Goal: Transaction & Acquisition: Purchase product/service

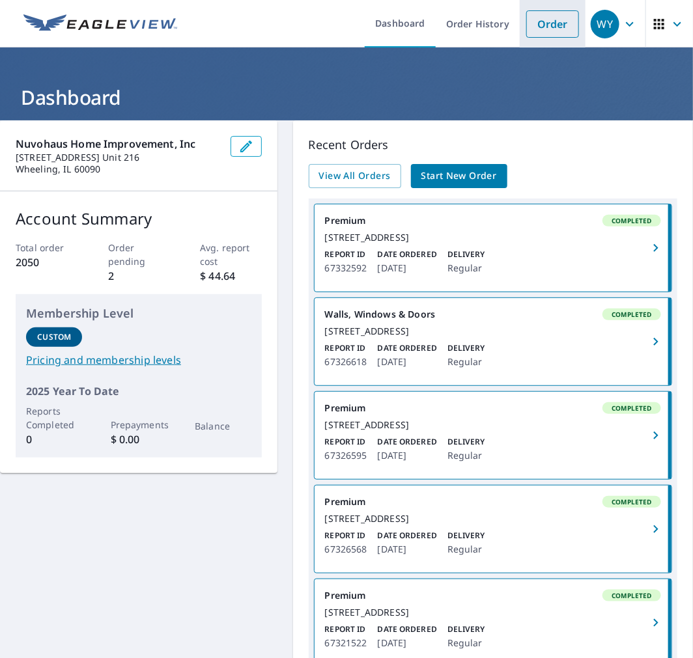
click at [548, 26] on link "Order" at bounding box center [552, 23] width 53 height 27
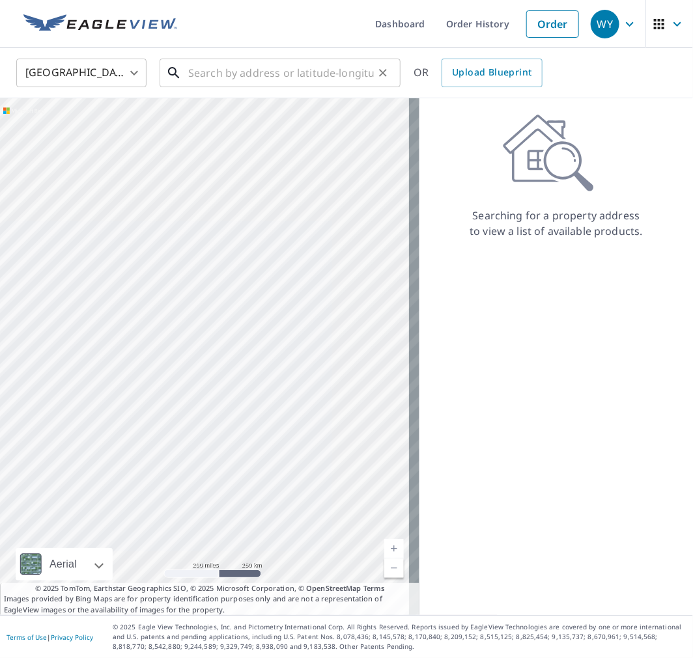
click at [290, 75] on input "text" at bounding box center [281, 73] width 186 height 36
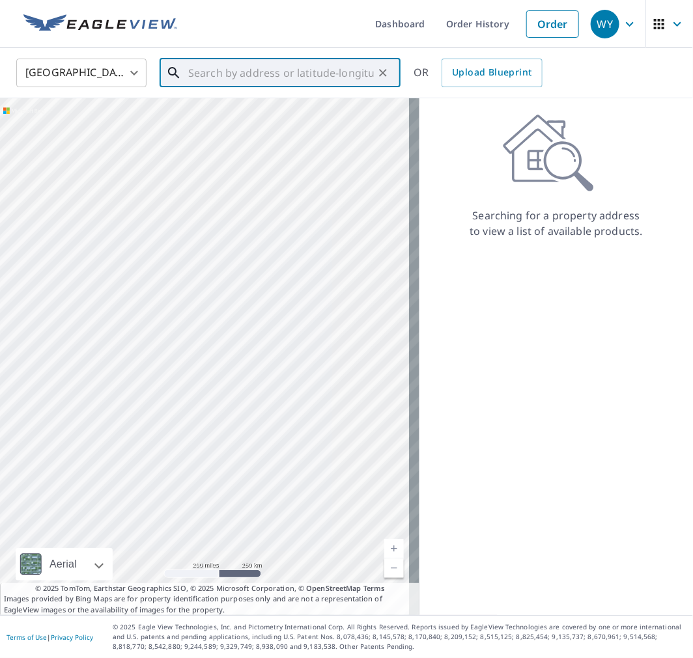
paste input "[STREET_ADDRESS][PERSON_NAME]"
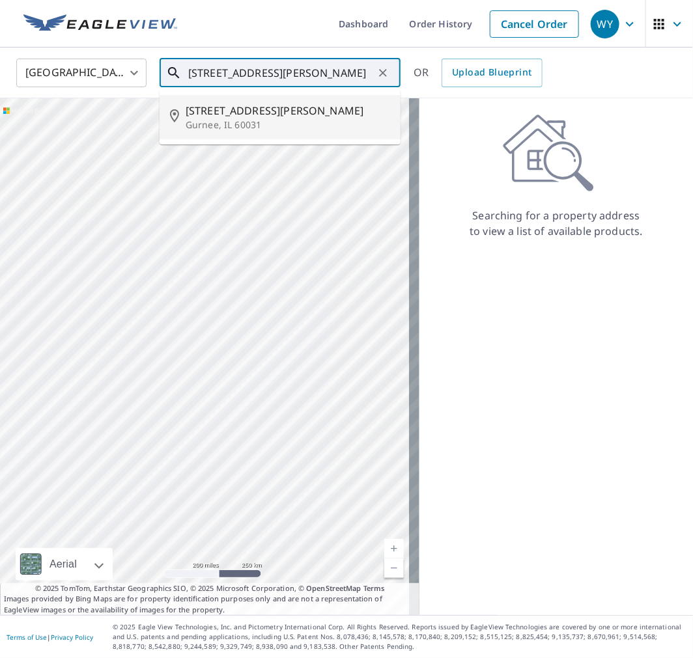
click at [265, 117] on span "[STREET_ADDRESS][PERSON_NAME]" at bounding box center [288, 111] width 204 height 16
type input "[STREET_ADDRESS][PERSON_NAME]"
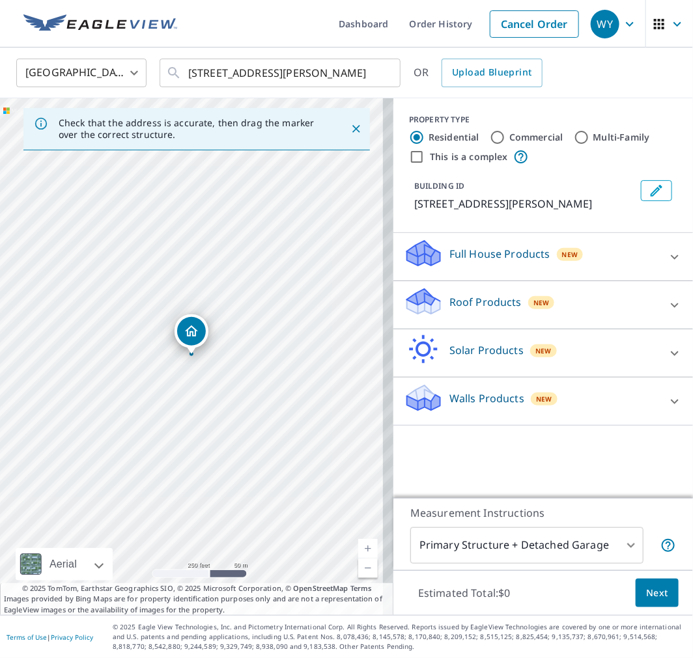
click at [472, 294] on p "Roof Products" at bounding box center [485, 302] width 72 height 16
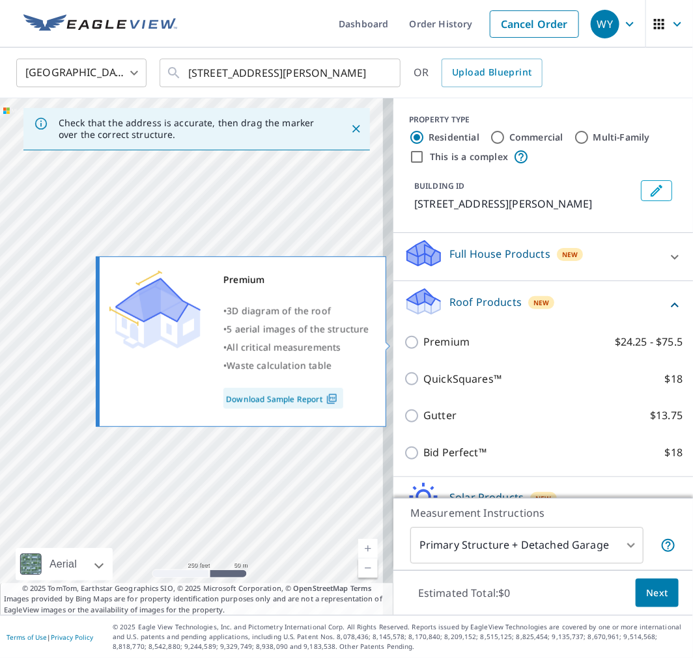
click at [404, 343] on input "Premium $24.25 - $75.5" at bounding box center [414, 343] width 20 height 16
checkbox input "true"
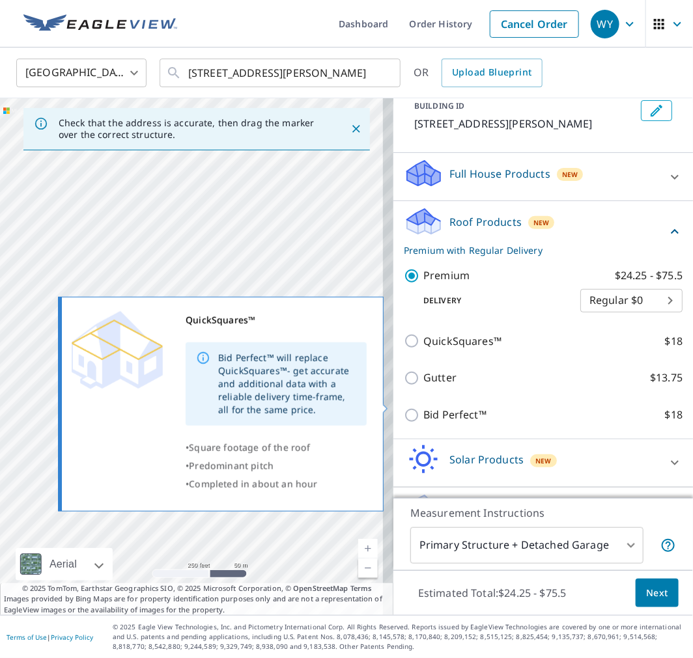
scroll to position [117, 0]
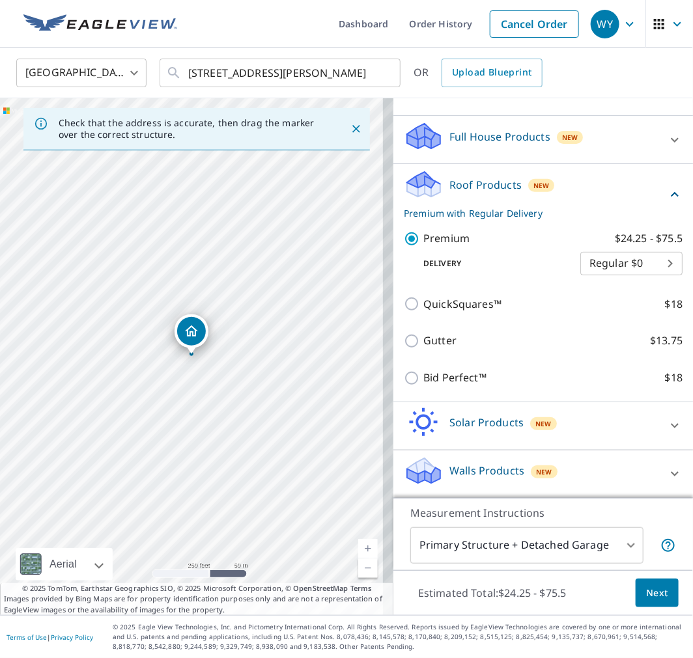
click at [646, 591] on span "Next" at bounding box center [657, 593] width 22 height 16
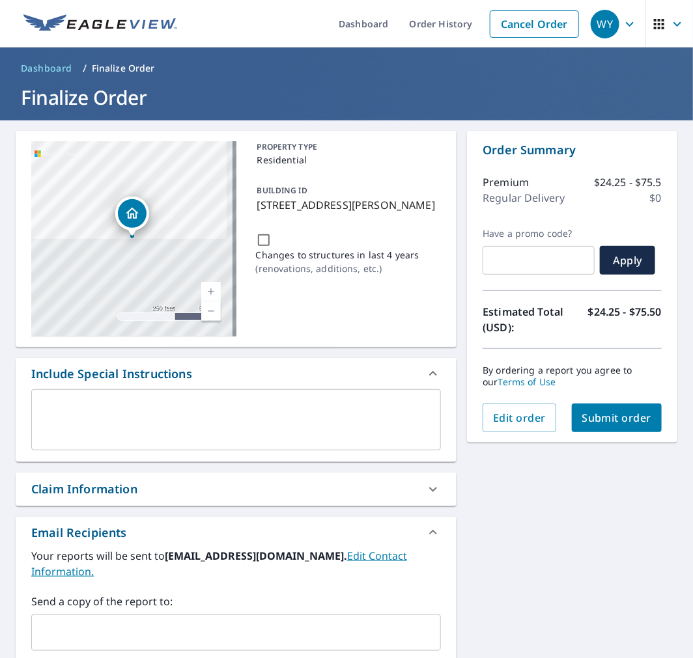
click at [253, 620] on input "text" at bounding box center [226, 632] width 378 height 25
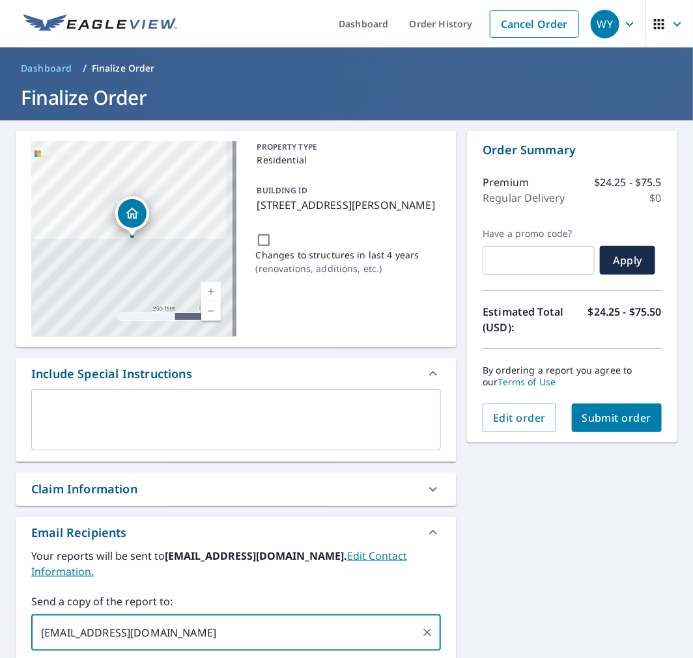
type input "[EMAIL_ADDRESS][DOMAIN_NAME]"
click at [611, 421] on span "Submit order" at bounding box center [617, 418] width 70 height 14
